Goal: Task Accomplishment & Management: Manage account settings

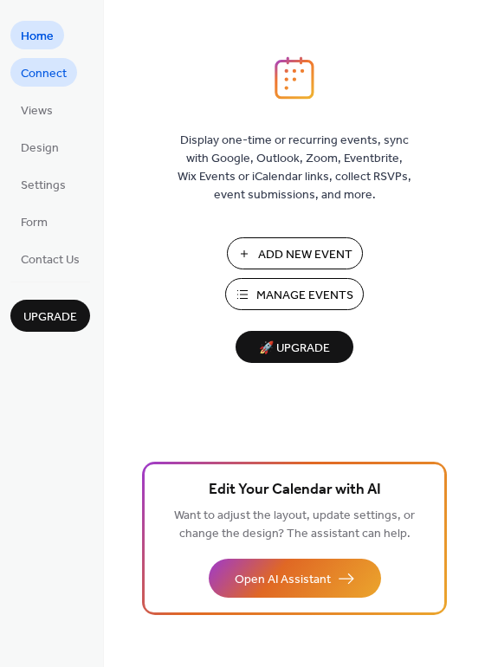
click at [36, 74] on span "Connect" at bounding box center [44, 74] width 46 height 18
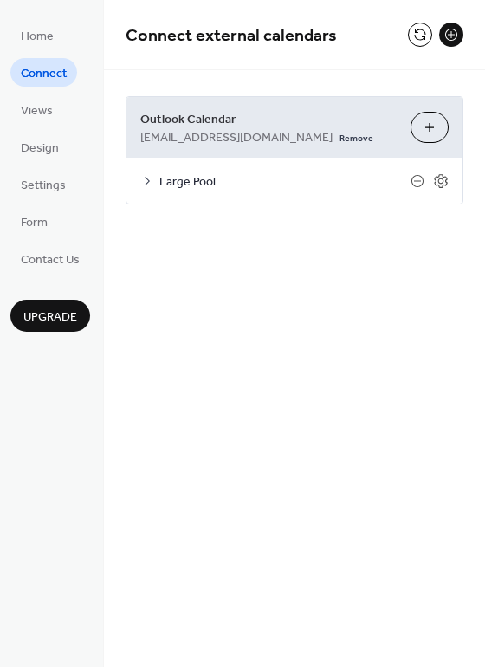
click at [148, 188] on div "Large Pool" at bounding box center [294, 181] width 336 height 46
click at [148, 180] on icon at bounding box center [147, 181] width 14 height 14
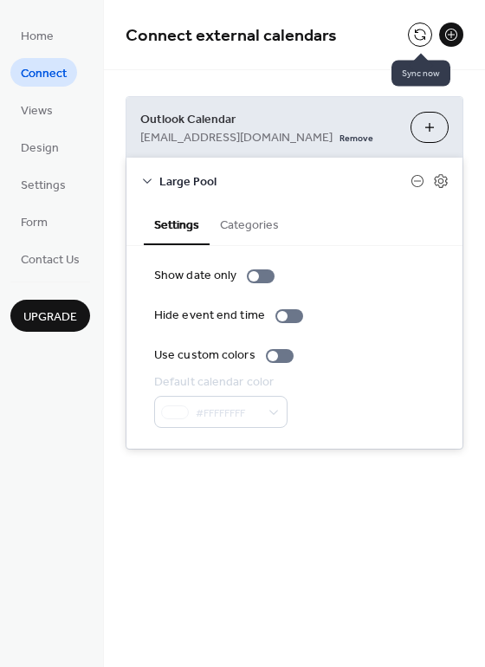
click at [421, 34] on button at bounding box center [420, 35] width 24 height 24
click at [362, 57] on div "Connect external calendars" at bounding box center [294, 35] width 381 height 70
click at [410, 33] on button at bounding box center [420, 35] width 24 height 24
click at [441, 180] on icon at bounding box center [441, 181] width 16 height 16
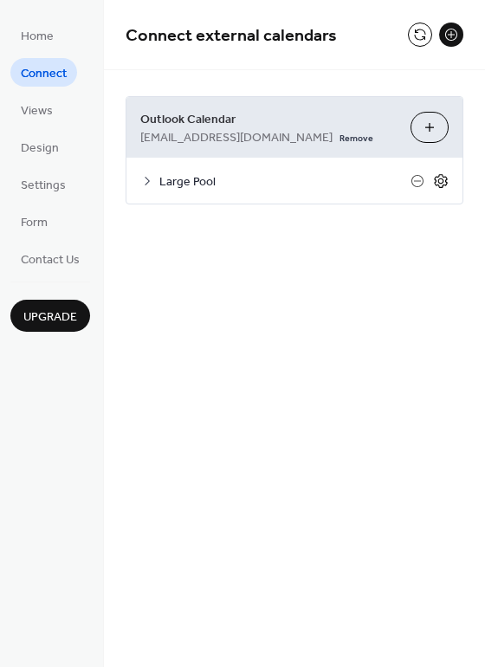
click at [446, 181] on icon at bounding box center [440, 181] width 13 height 14
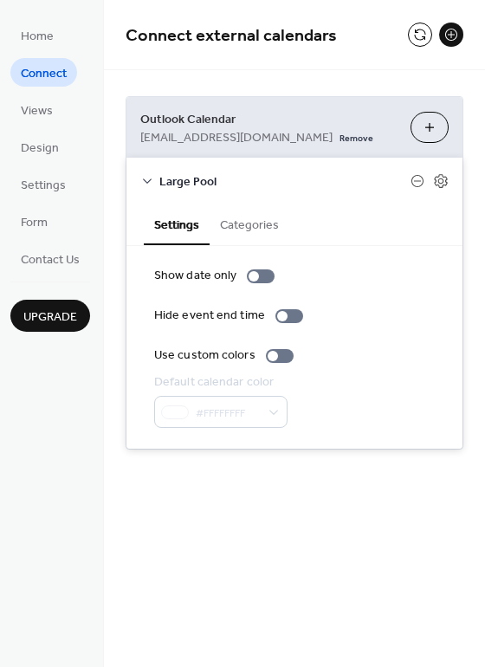
click at [233, 226] on button "Categories" at bounding box center [250, 224] width 80 height 40
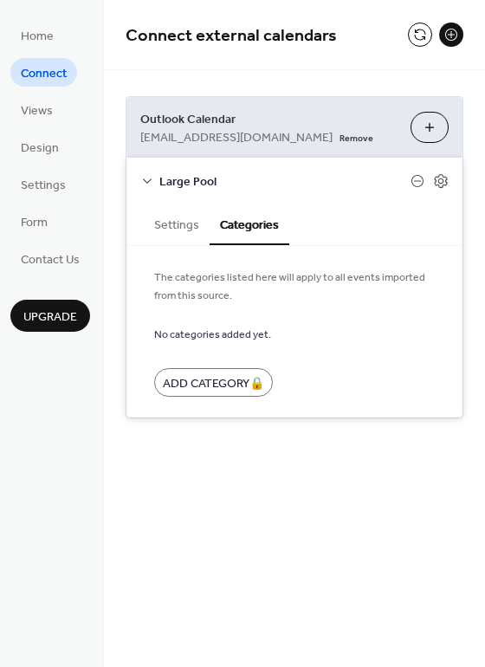
click at [166, 214] on button "Settings" at bounding box center [177, 224] width 66 height 40
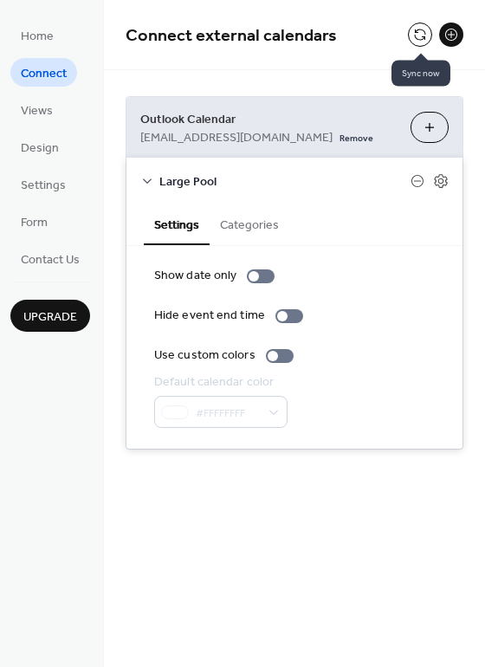
click at [413, 31] on button at bounding box center [420, 35] width 24 height 24
click at [38, 178] on span "Settings" at bounding box center [43, 186] width 45 height 18
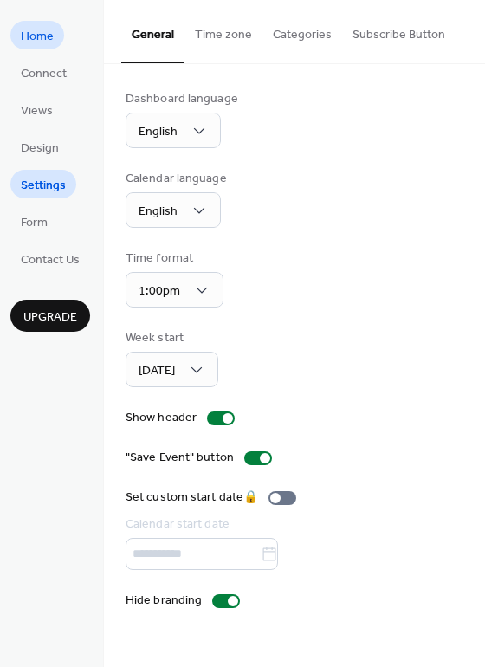
click at [34, 43] on span "Home" at bounding box center [37, 37] width 33 height 18
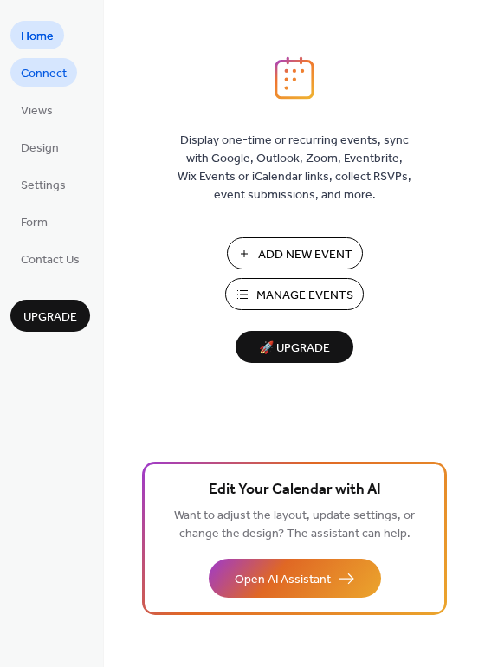
click at [46, 74] on span "Connect" at bounding box center [44, 74] width 46 height 18
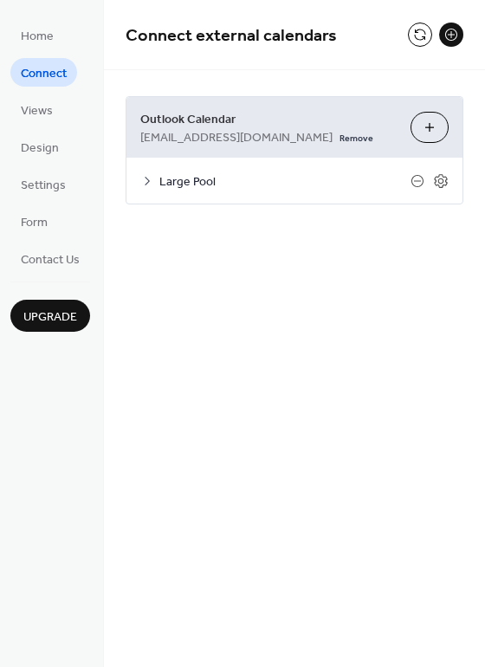
click at [145, 183] on icon at bounding box center [147, 181] width 14 height 14
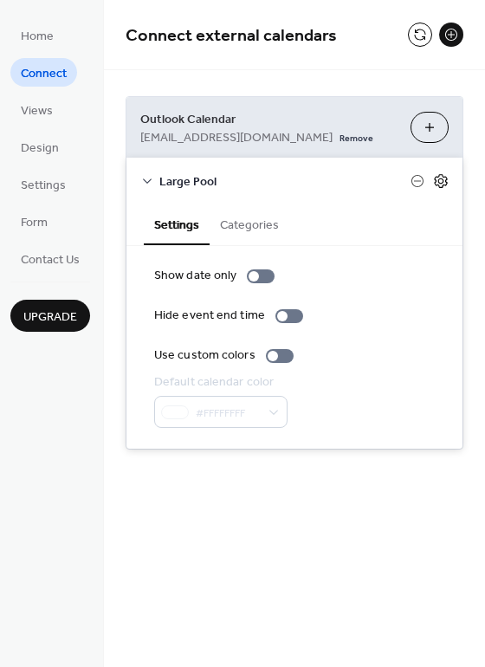
click at [437, 179] on icon at bounding box center [441, 181] width 16 height 16
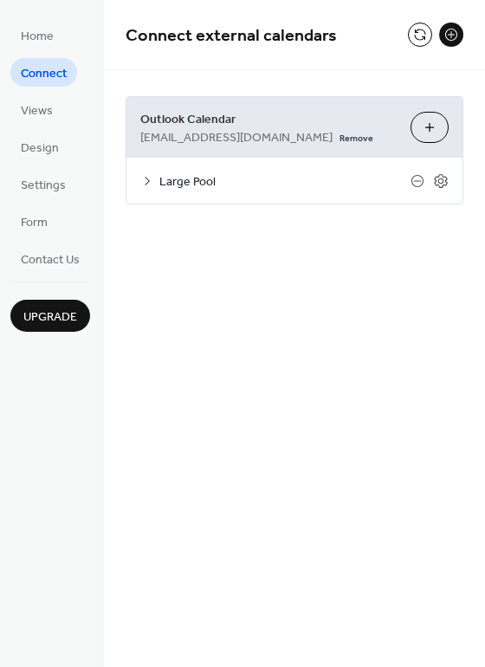
click at [428, 122] on button "Choose Calendars" at bounding box center [430, 127] width 38 height 31
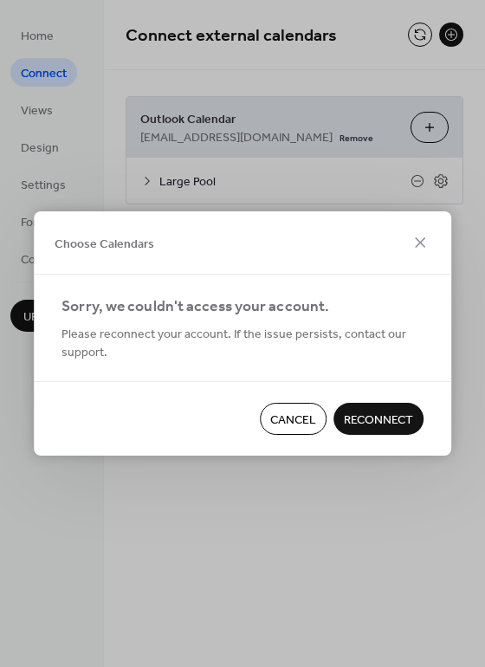
click at [275, 418] on span "Cancel" at bounding box center [293, 420] width 46 height 18
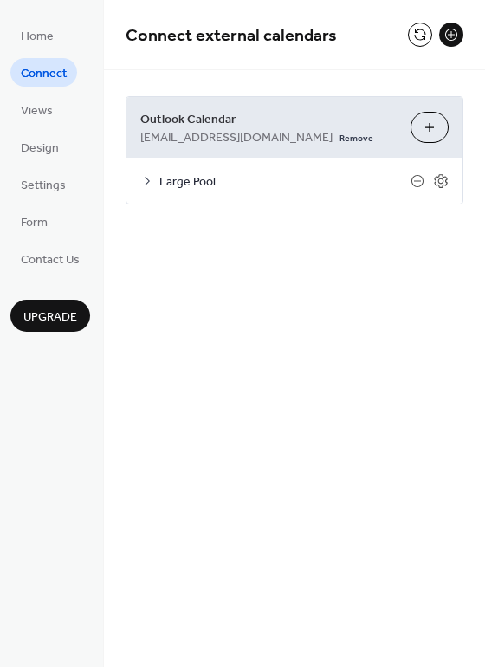
click at [431, 126] on button "Choose Calendars" at bounding box center [430, 127] width 38 height 31
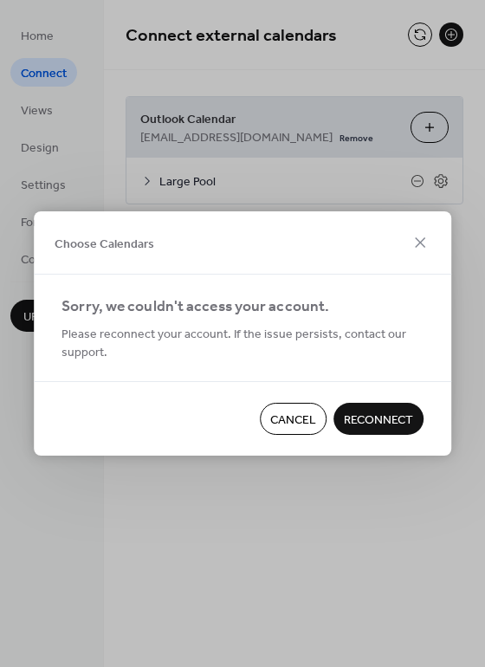
click at [385, 414] on span "Reconnect" at bounding box center [378, 420] width 69 height 18
click at [295, 413] on span "Cancel" at bounding box center [293, 420] width 46 height 18
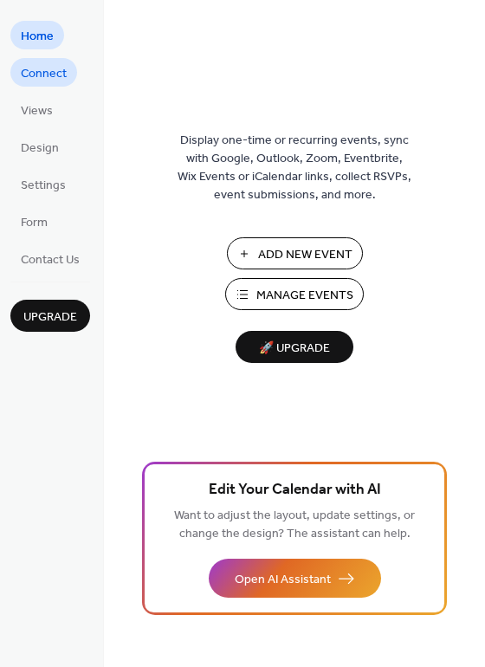
click at [44, 73] on span "Connect" at bounding box center [44, 74] width 46 height 18
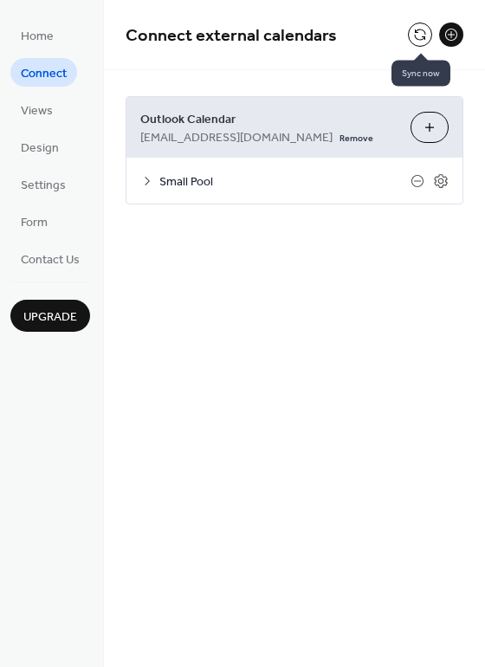
click at [419, 31] on button at bounding box center [420, 35] width 24 height 24
click at [418, 36] on button at bounding box center [420, 35] width 24 height 24
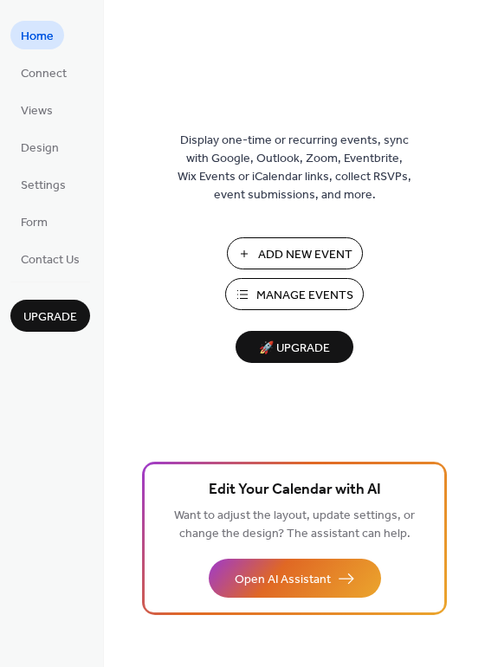
drag, startPoint x: 49, startPoint y: 71, endPoint x: 87, endPoint y: 78, distance: 38.7
click at [49, 71] on span "Connect" at bounding box center [44, 74] width 46 height 18
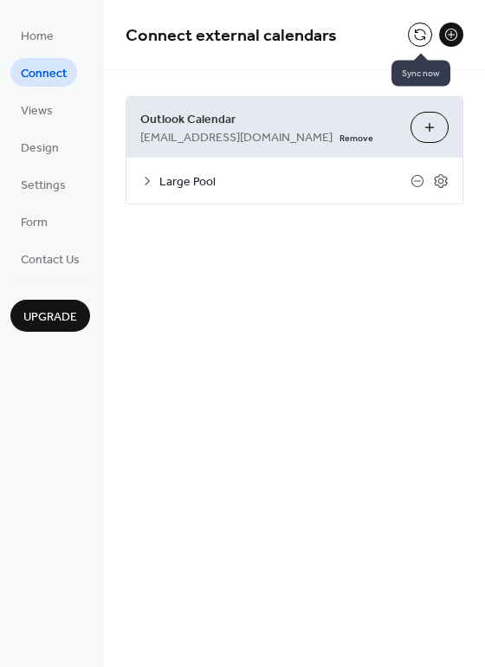
click at [413, 35] on button at bounding box center [420, 35] width 24 height 24
click at [451, 30] on button at bounding box center [451, 35] width 24 height 24
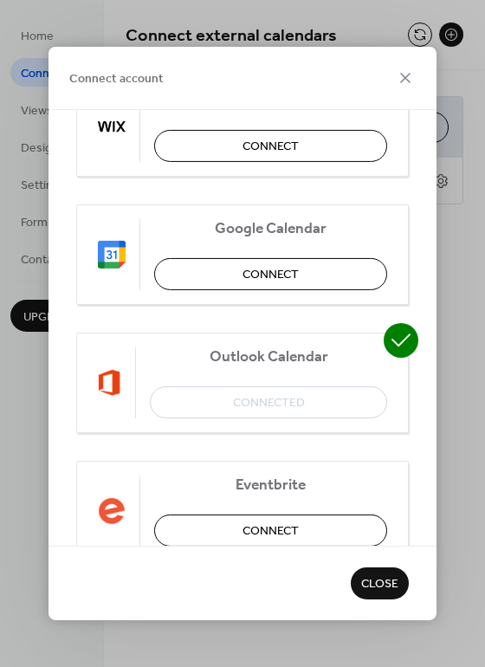
scroll to position [42, 0]
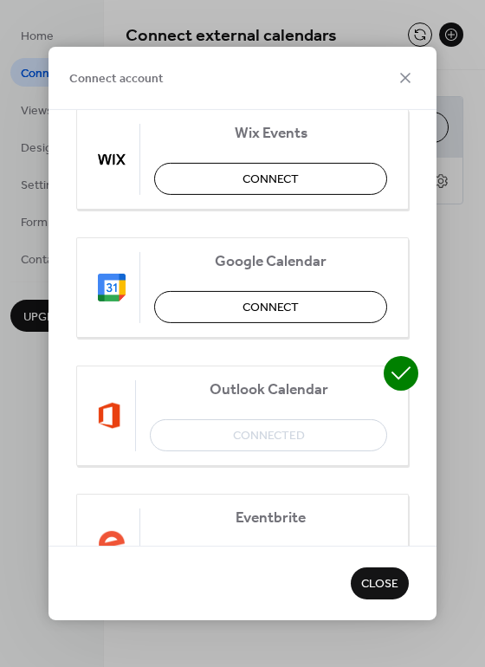
click at [372, 590] on span "Close" at bounding box center [379, 585] width 37 height 18
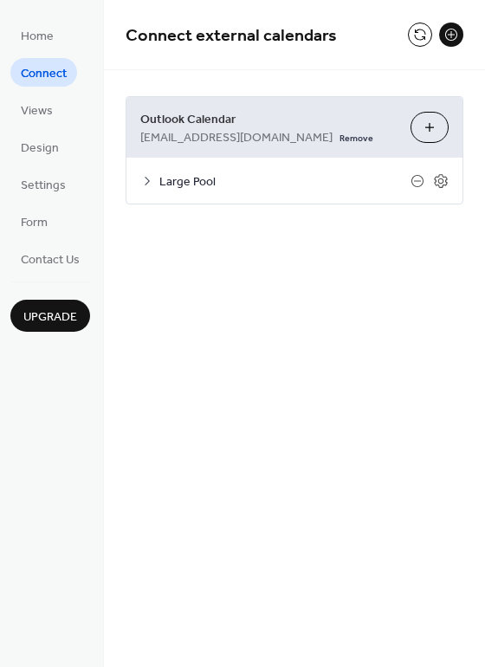
click at [146, 179] on icon at bounding box center [147, 181] width 14 height 14
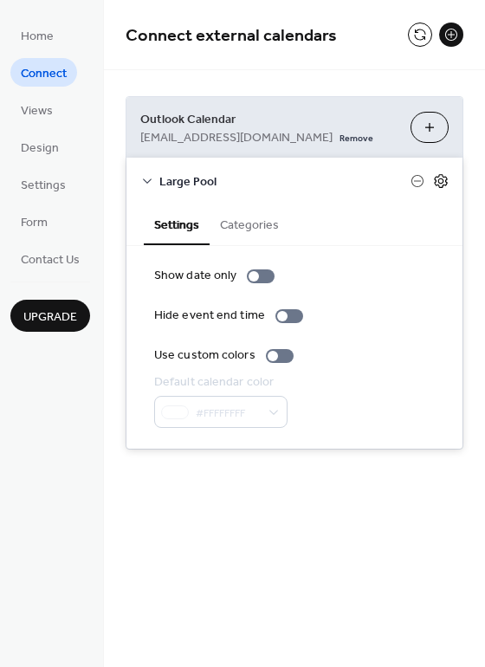
click at [444, 179] on icon at bounding box center [441, 181] width 16 height 16
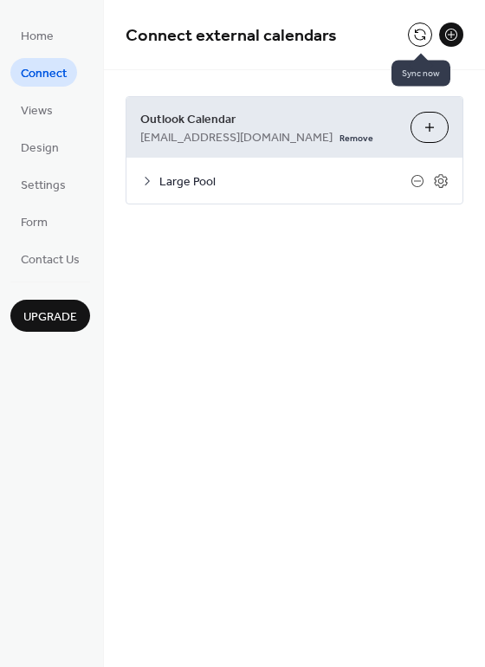
click at [420, 30] on button at bounding box center [420, 35] width 24 height 24
click at [47, 37] on span "Home" at bounding box center [37, 37] width 33 height 18
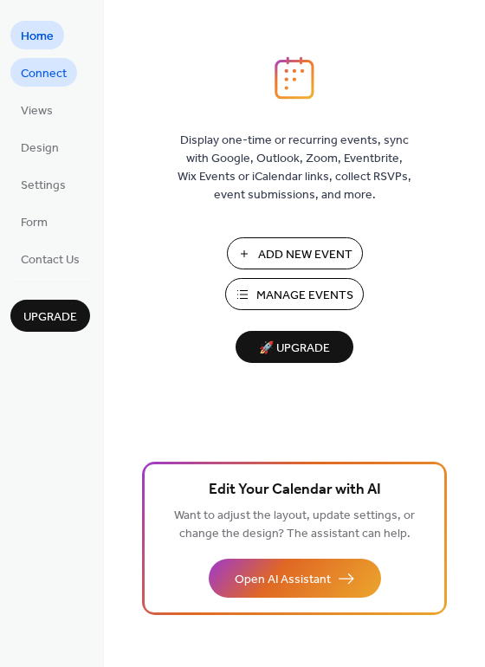
click at [50, 65] on span "Connect" at bounding box center [44, 74] width 46 height 18
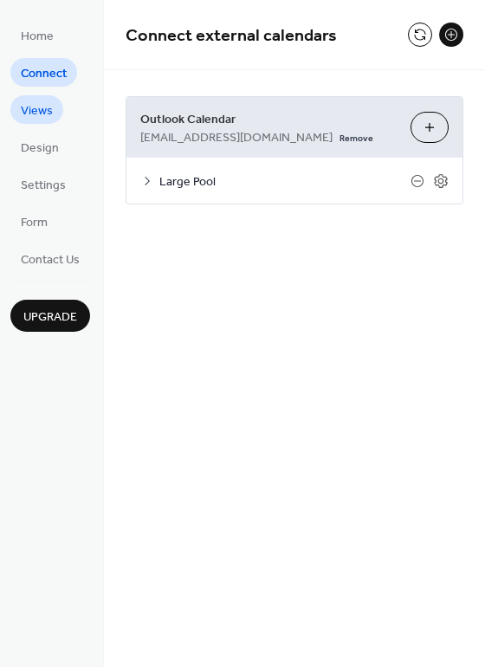
click at [42, 107] on span "Views" at bounding box center [37, 111] width 32 height 18
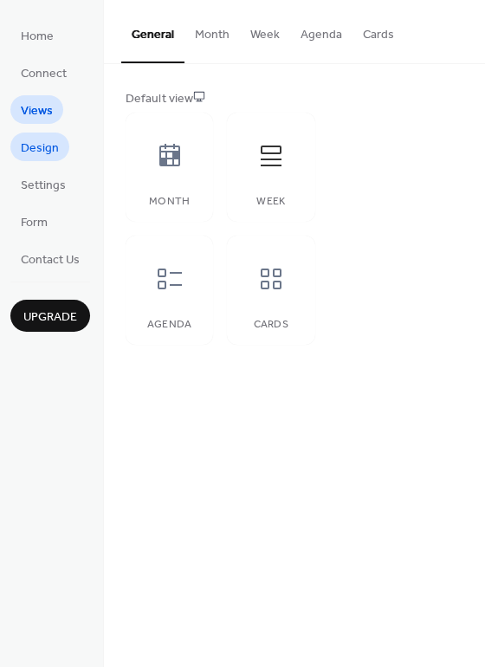
click at [49, 149] on span "Design" at bounding box center [40, 148] width 38 height 18
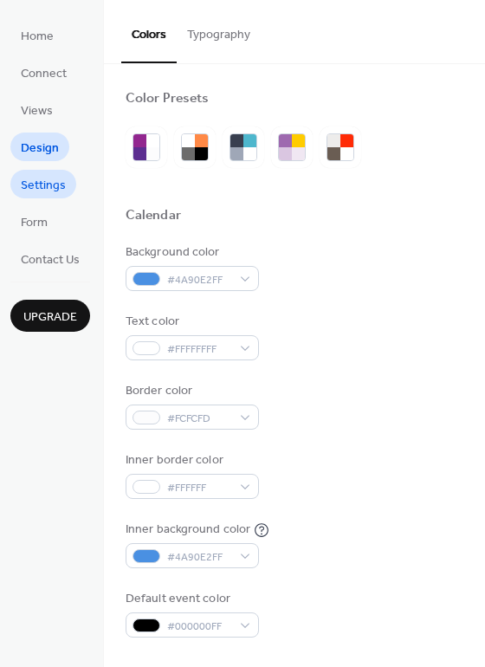
click at [42, 193] on span "Settings" at bounding box center [43, 186] width 45 height 18
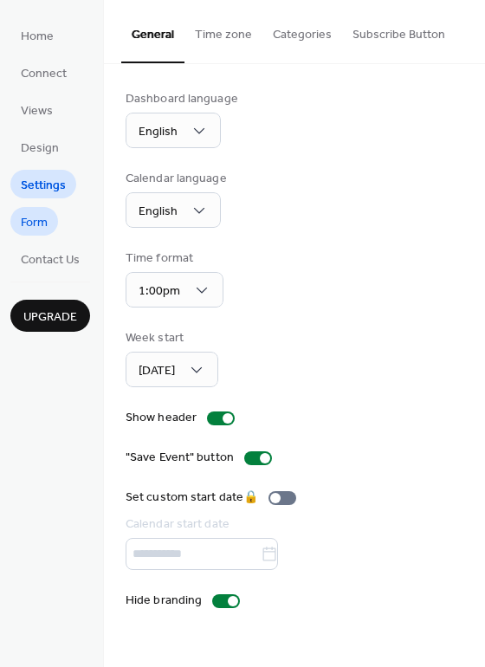
click at [30, 216] on span "Form" at bounding box center [34, 223] width 27 height 18
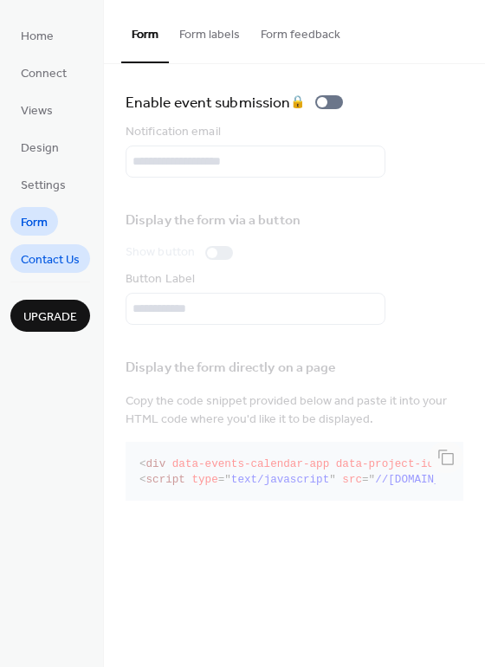
click at [36, 257] on span "Contact Us" at bounding box center [50, 260] width 59 height 18
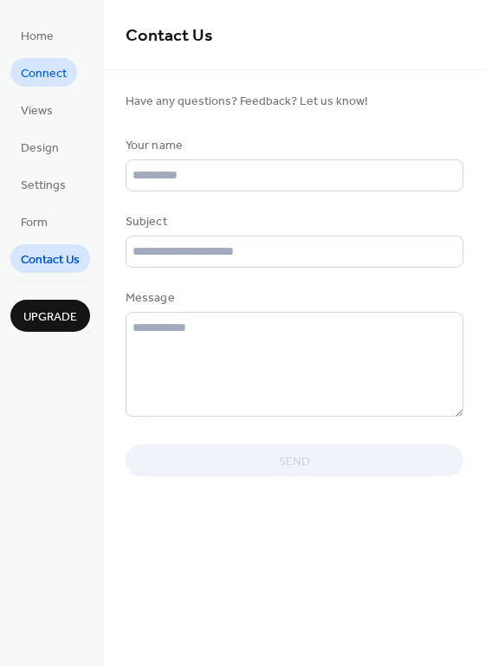
click at [46, 78] on span "Connect" at bounding box center [44, 74] width 46 height 18
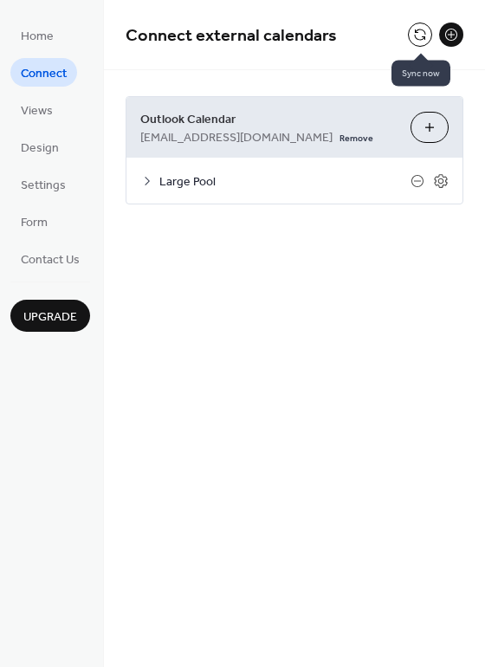
click at [420, 35] on button at bounding box center [420, 35] width 24 height 24
click at [424, 33] on button at bounding box center [420, 35] width 24 height 24
click at [424, 124] on button "Choose Calendars" at bounding box center [430, 127] width 38 height 31
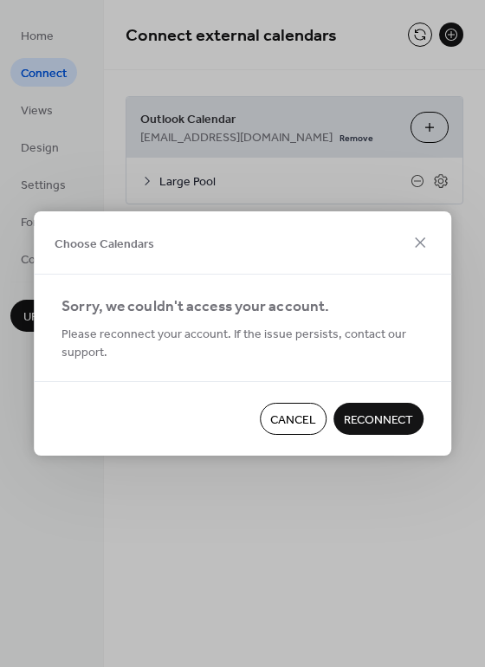
click at [302, 416] on span "Cancel" at bounding box center [293, 420] width 46 height 18
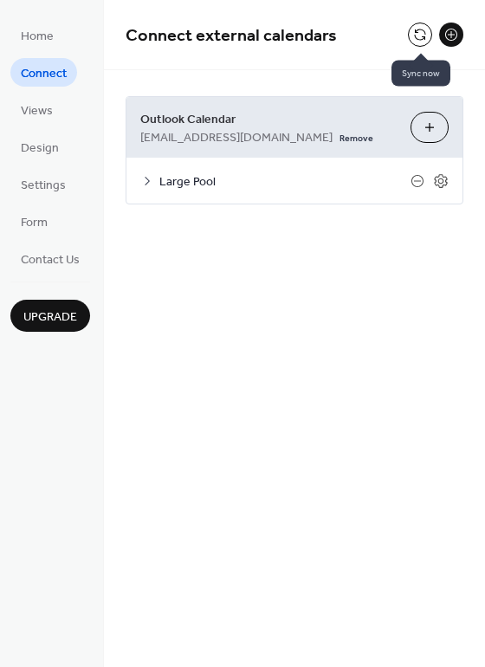
click at [420, 31] on button at bounding box center [420, 35] width 24 height 24
click at [429, 125] on button "Choose Calendars" at bounding box center [430, 127] width 38 height 31
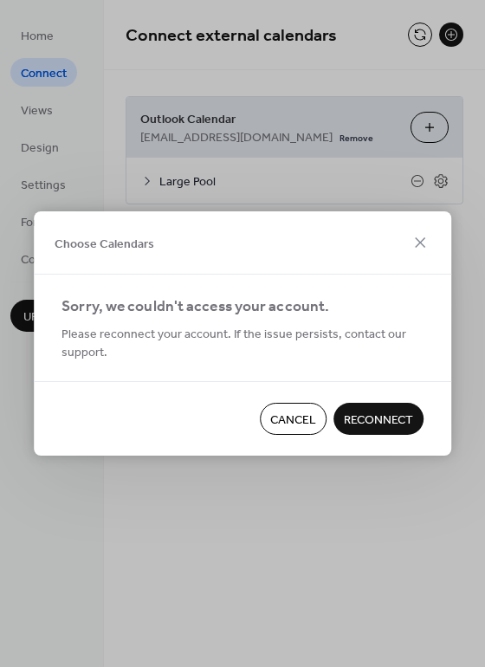
drag, startPoint x: 381, startPoint y: 413, endPoint x: 73, endPoint y: 353, distance: 314.3
click at [381, 412] on span "Reconnect" at bounding box center [378, 420] width 69 height 18
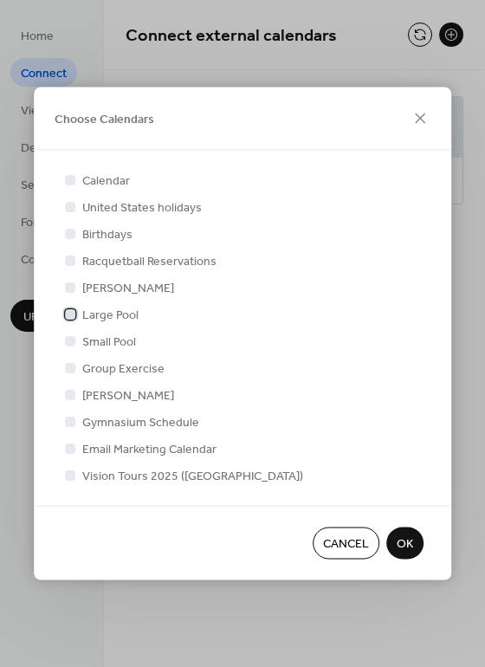
click at [72, 313] on div at bounding box center [70, 313] width 10 height 10
click at [409, 539] on span "OK" at bounding box center [405, 544] width 16 height 18
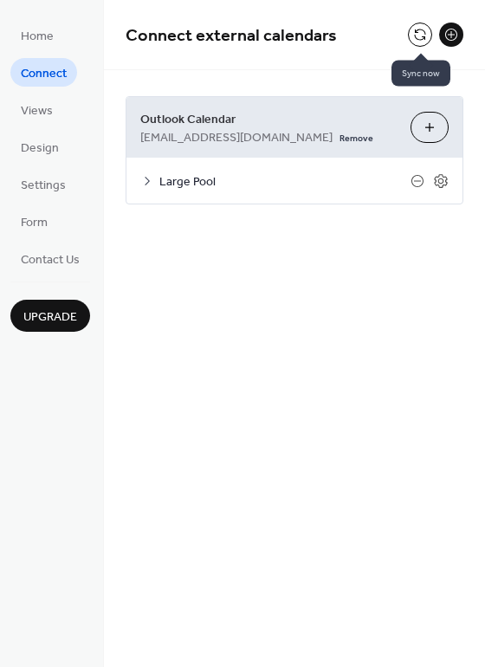
click at [417, 35] on button at bounding box center [420, 35] width 24 height 24
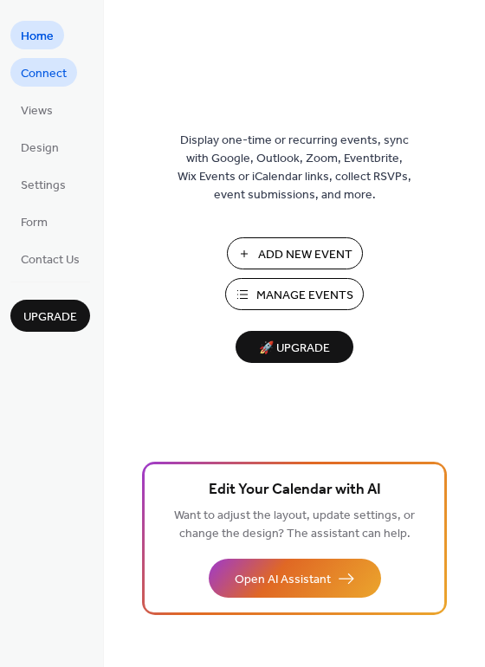
click at [49, 74] on span "Connect" at bounding box center [44, 74] width 46 height 18
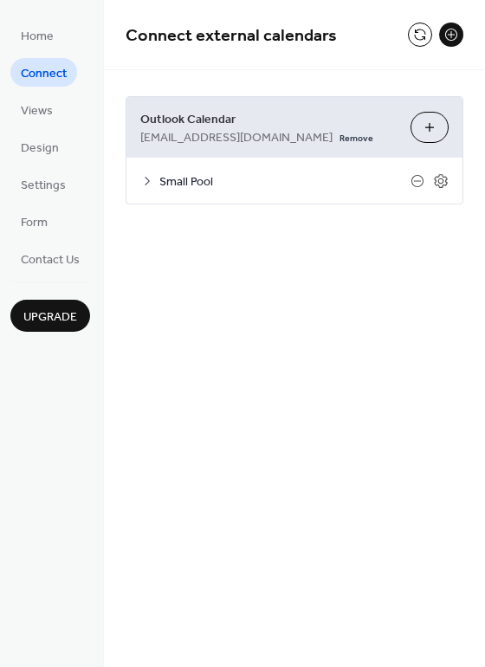
click at [423, 129] on button "Choose Calendars" at bounding box center [430, 127] width 38 height 31
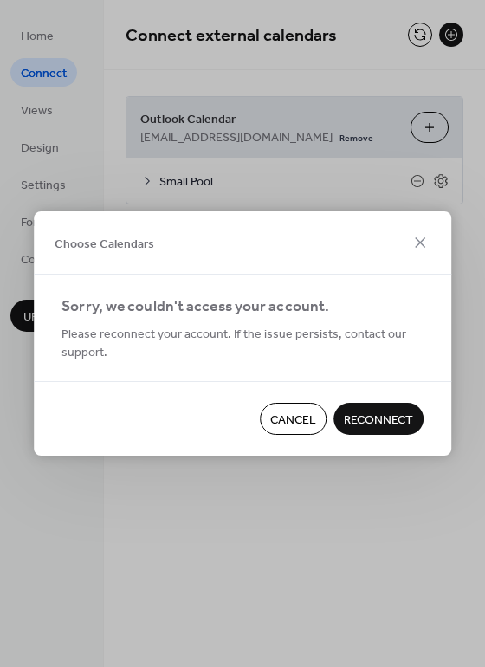
click at [359, 413] on span "Reconnect" at bounding box center [378, 420] width 69 height 18
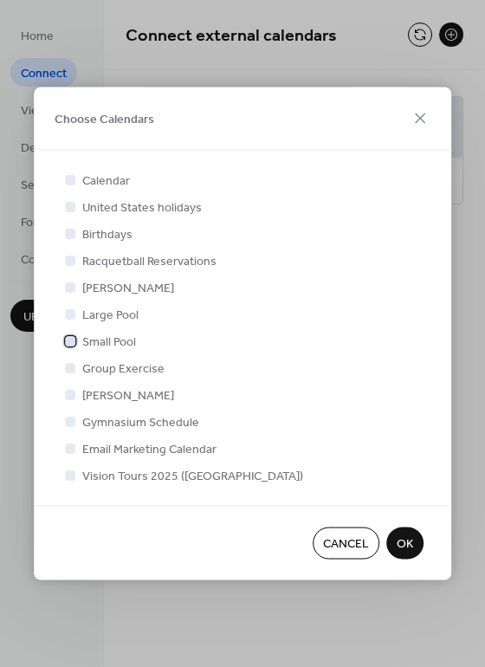
click at [69, 342] on div at bounding box center [70, 340] width 10 height 10
click at [410, 550] on span "OK" at bounding box center [405, 544] width 16 height 18
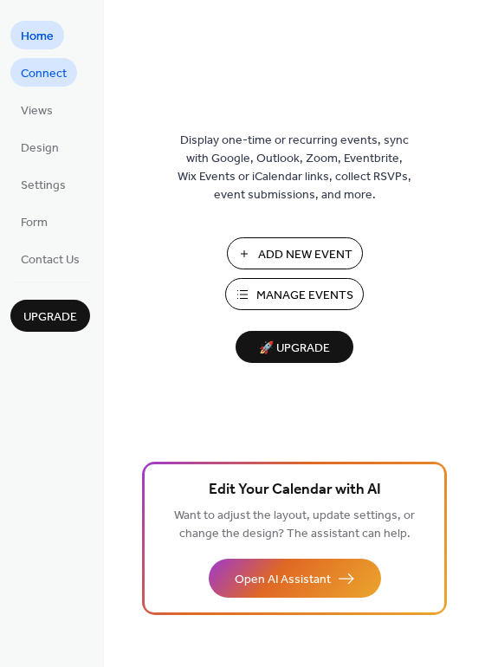
click at [52, 77] on span "Connect" at bounding box center [44, 74] width 46 height 18
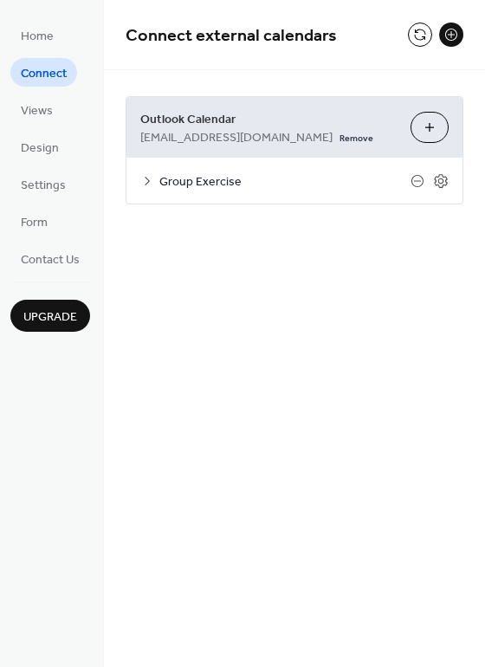
click at [435, 125] on button "Choose Calendars" at bounding box center [430, 127] width 38 height 31
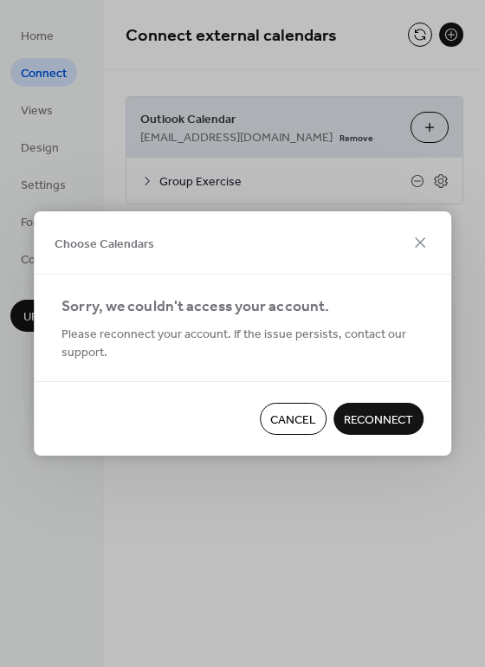
click at [365, 426] on span "Reconnect" at bounding box center [378, 420] width 69 height 18
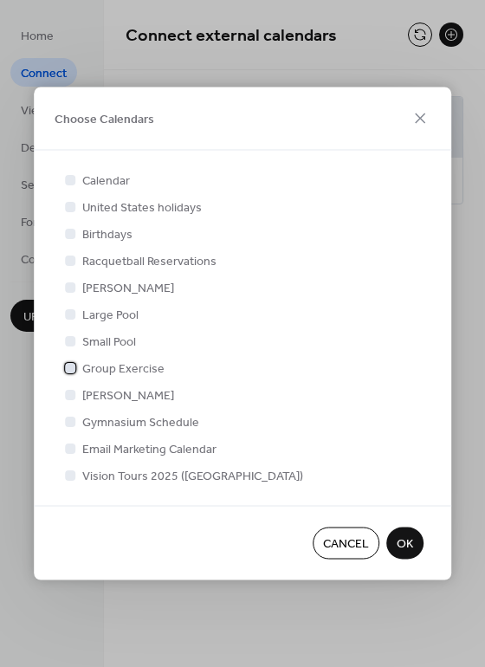
click at [68, 369] on div at bounding box center [70, 367] width 10 height 10
click at [405, 535] on span "OK" at bounding box center [405, 544] width 16 height 18
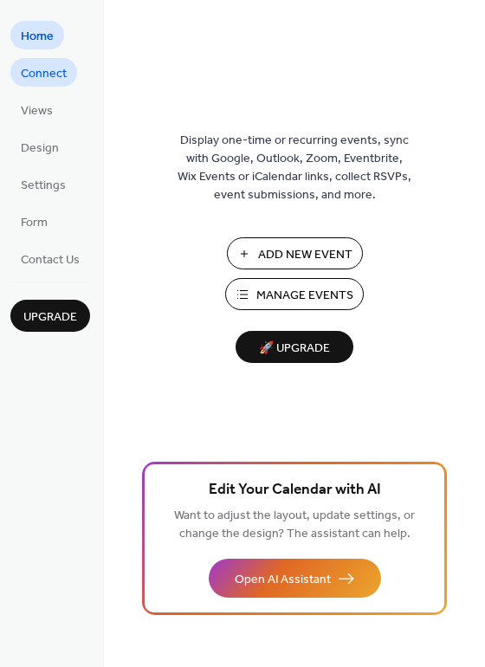
click at [31, 68] on span "Connect" at bounding box center [44, 74] width 46 height 18
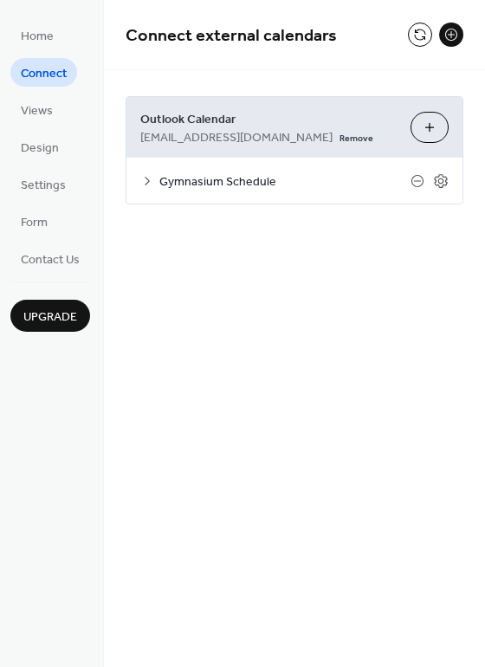
click at [430, 130] on button "Choose Calendars" at bounding box center [430, 127] width 38 height 31
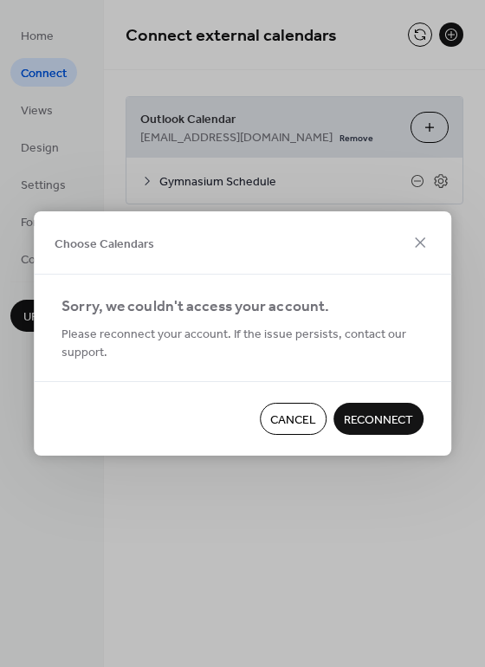
click at [359, 415] on span "Reconnect" at bounding box center [378, 420] width 69 height 18
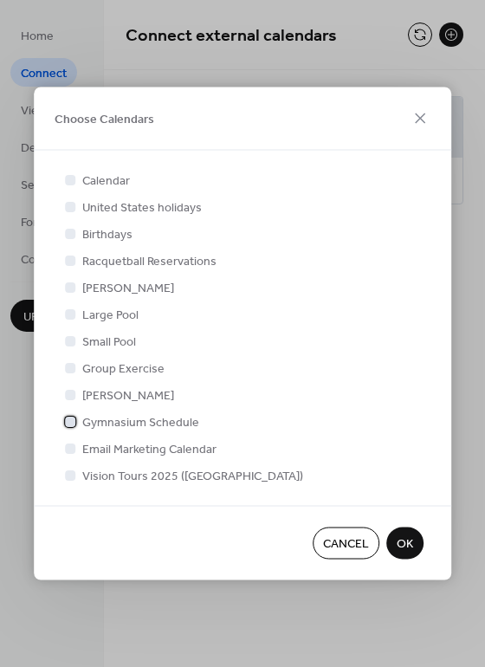
click at [69, 423] on div at bounding box center [70, 421] width 10 height 10
click at [411, 539] on span "OK" at bounding box center [405, 544] width 16 height 18
